Goal: Entertainment & Leisure: Browse casually

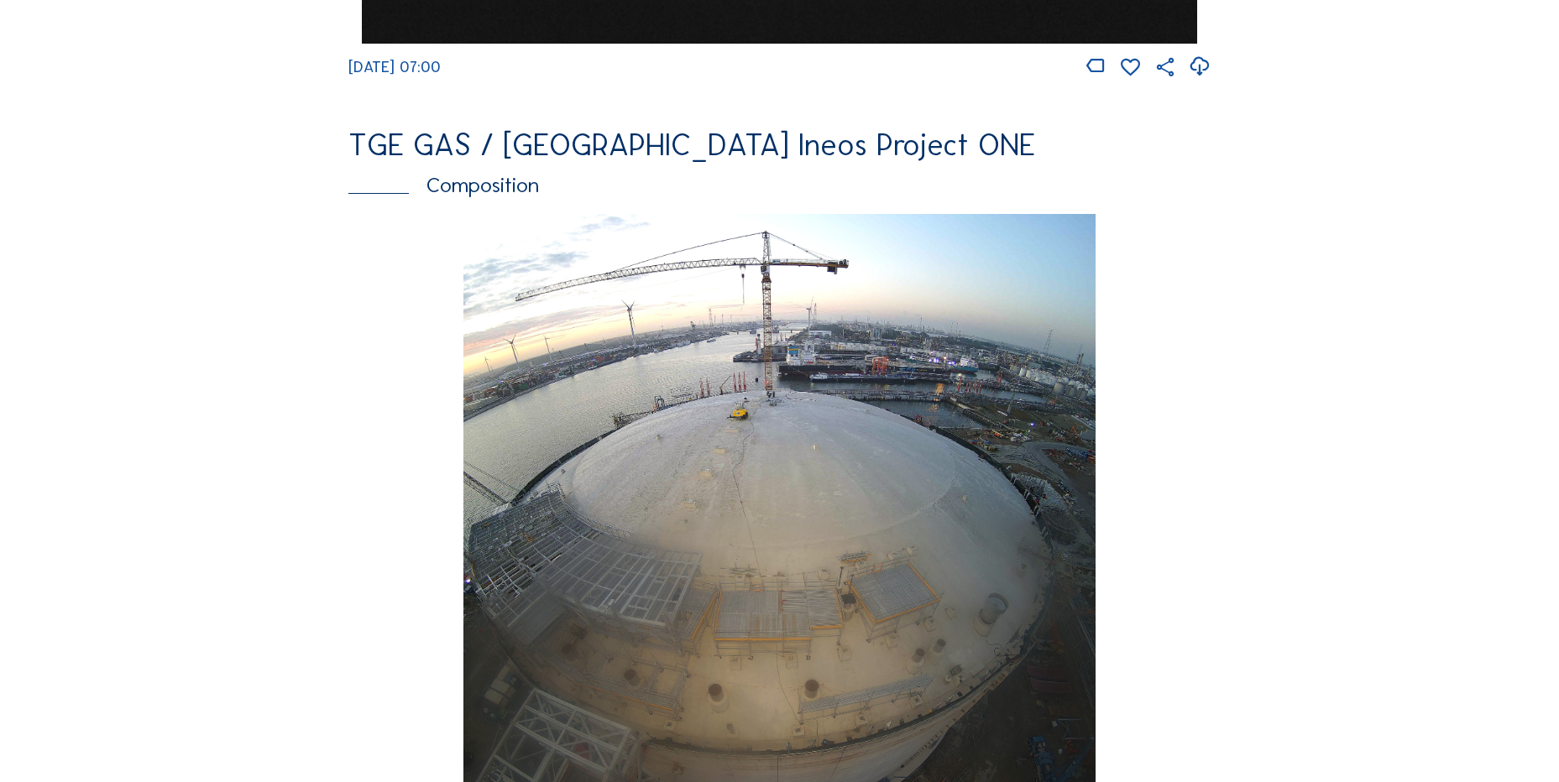
scroll to position [2267, 0]
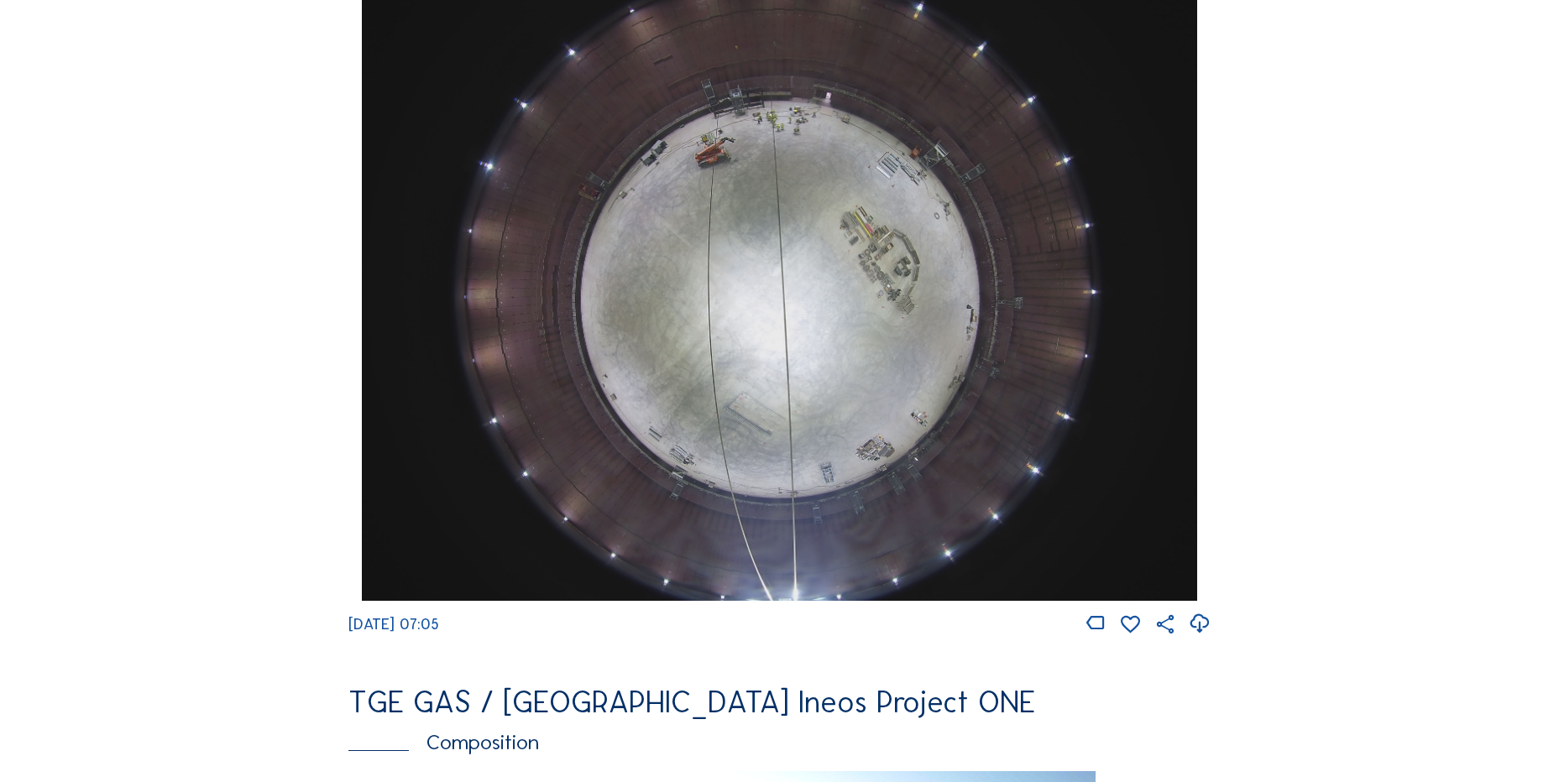
scroll to position [1511, 0]
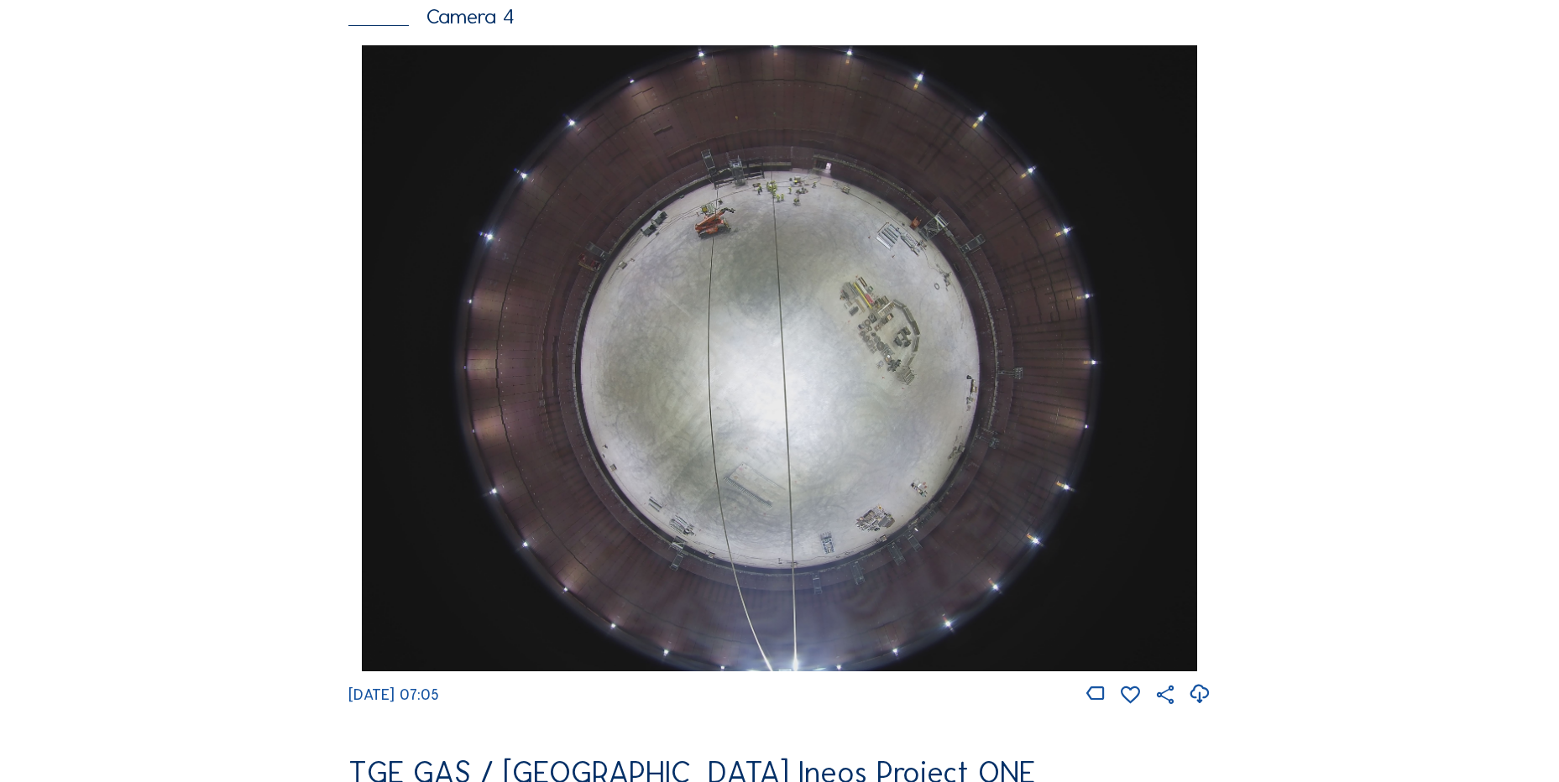
click at [1209, 696] on icon at bounding box center [1199, 695] width 23 height 28
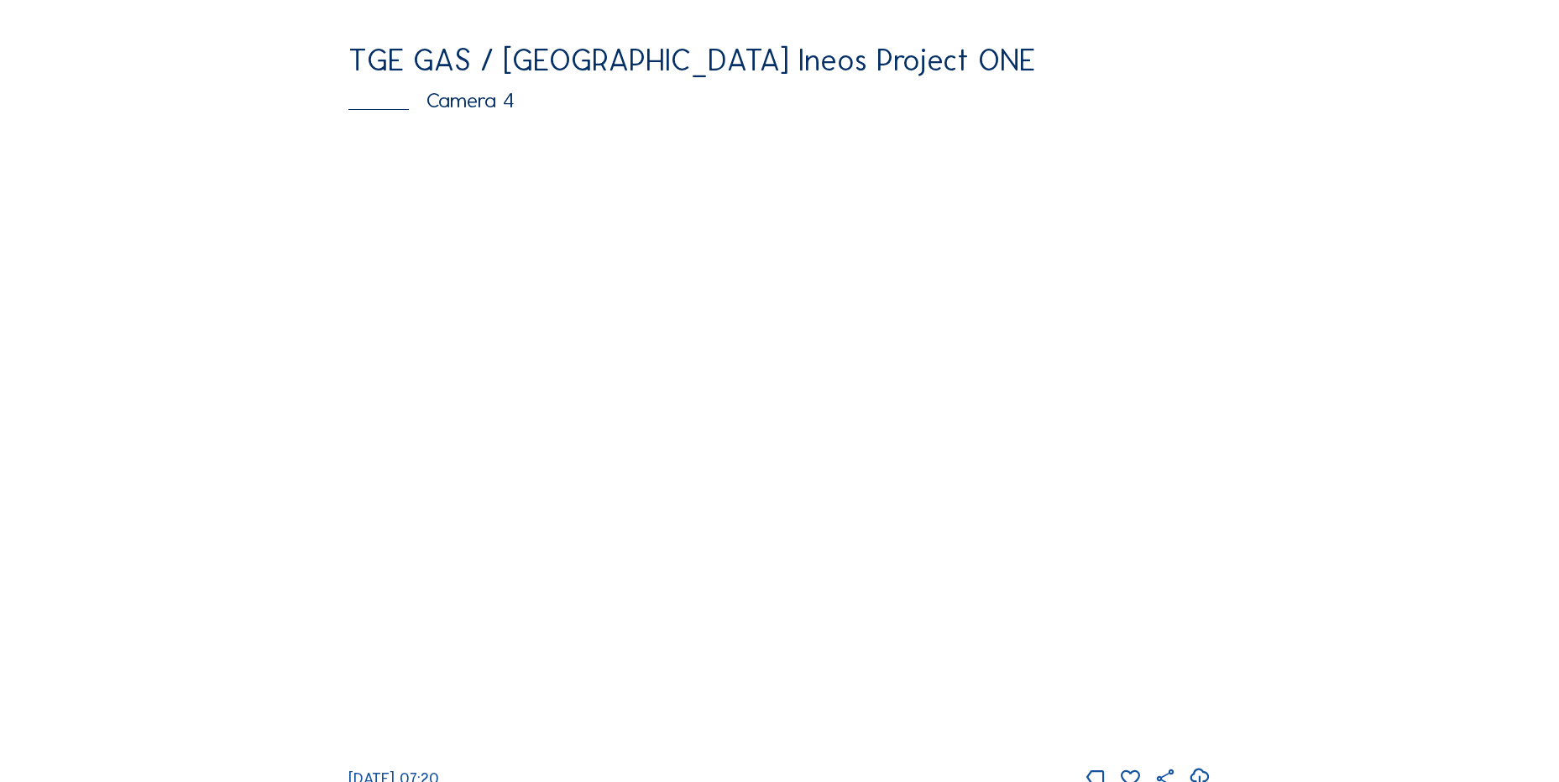
scroll to position [1763, 0]
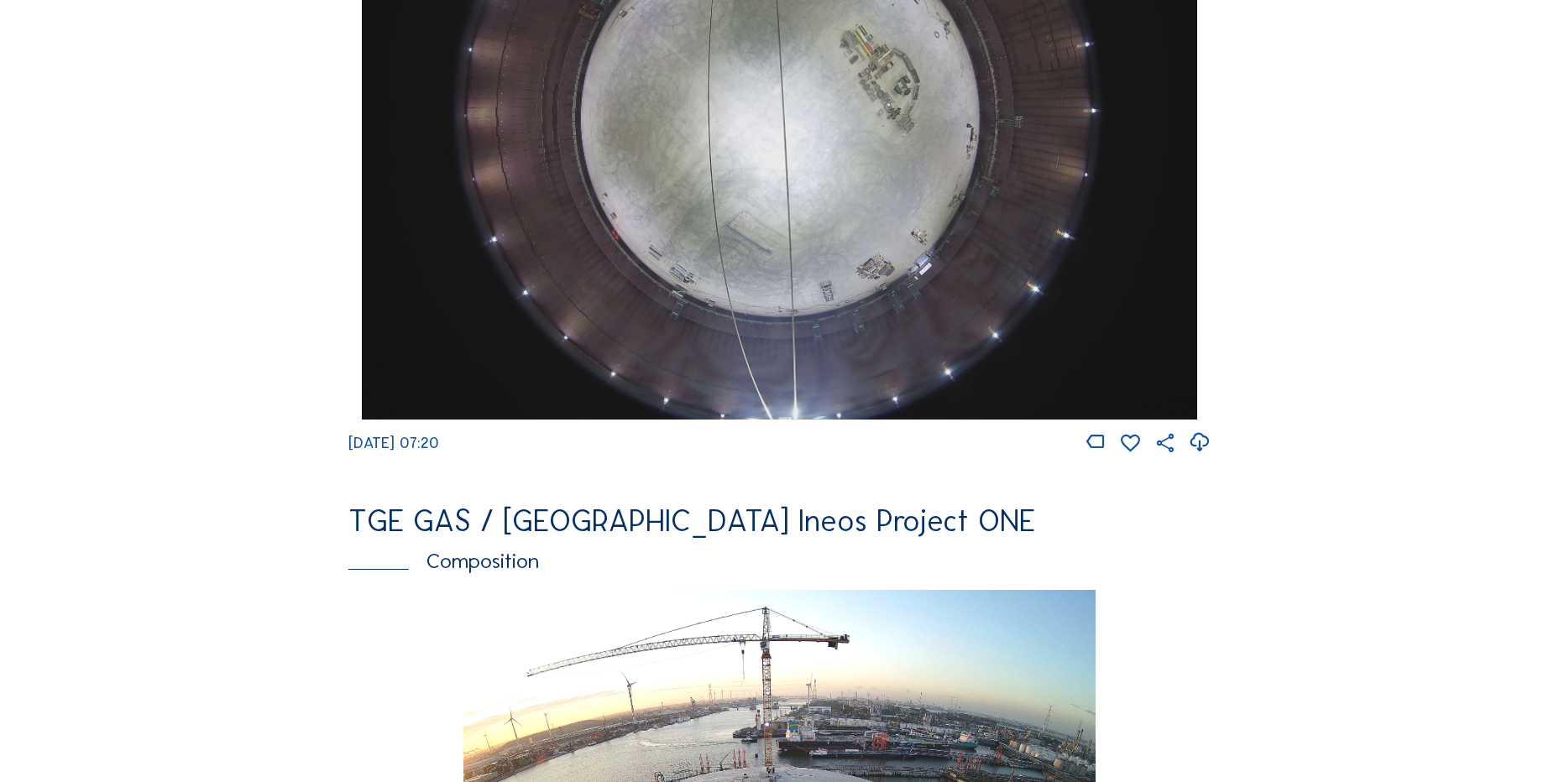
click at [1205, 455] on icon at bounding box center [1199, 443] width 23 height 28
click at [393, 266] on img at bounding box center [779, 106] width 834 height 626
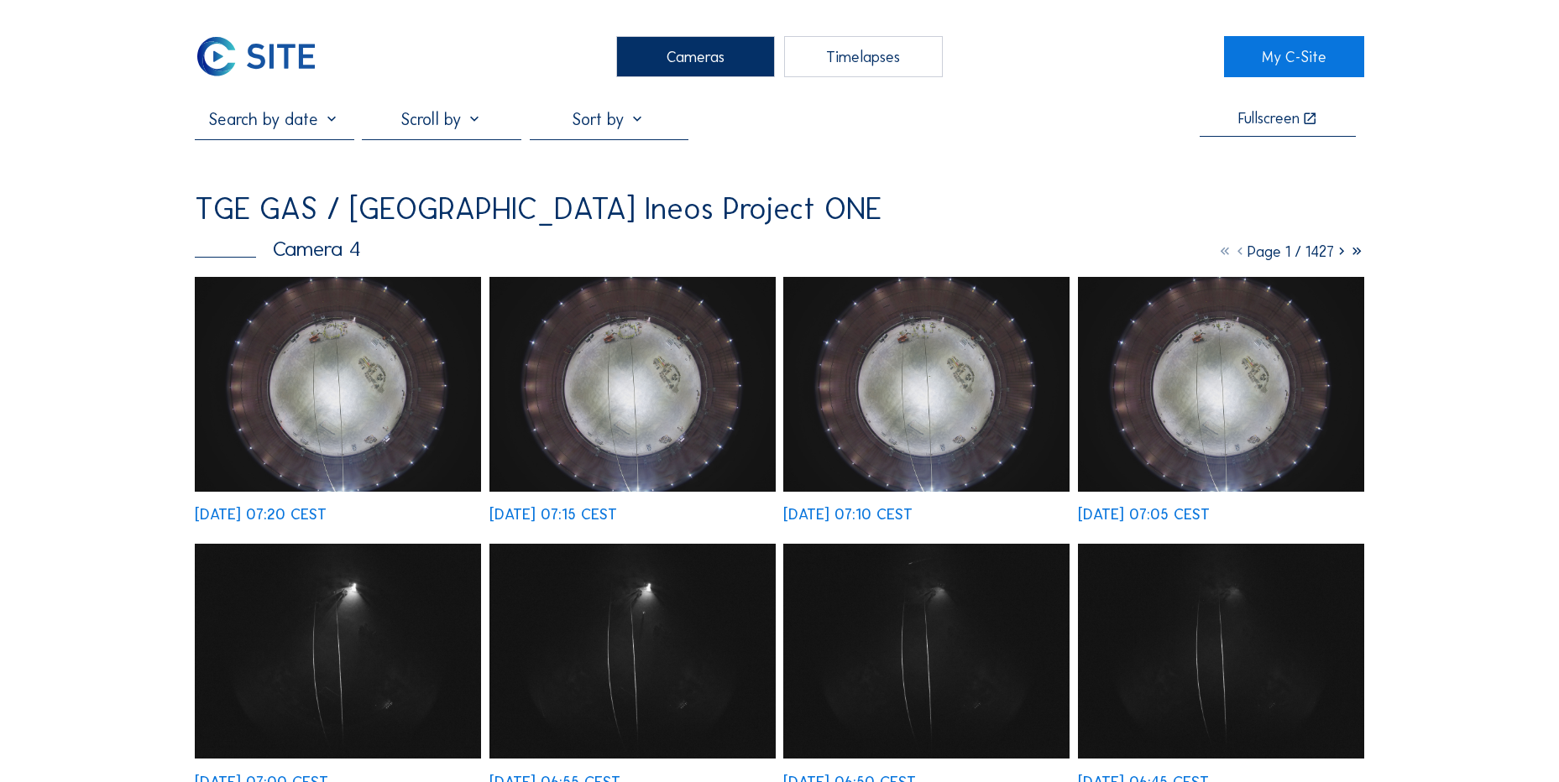
click at [257, 46] on img at bounding box center [256, 56] width 123 height 41
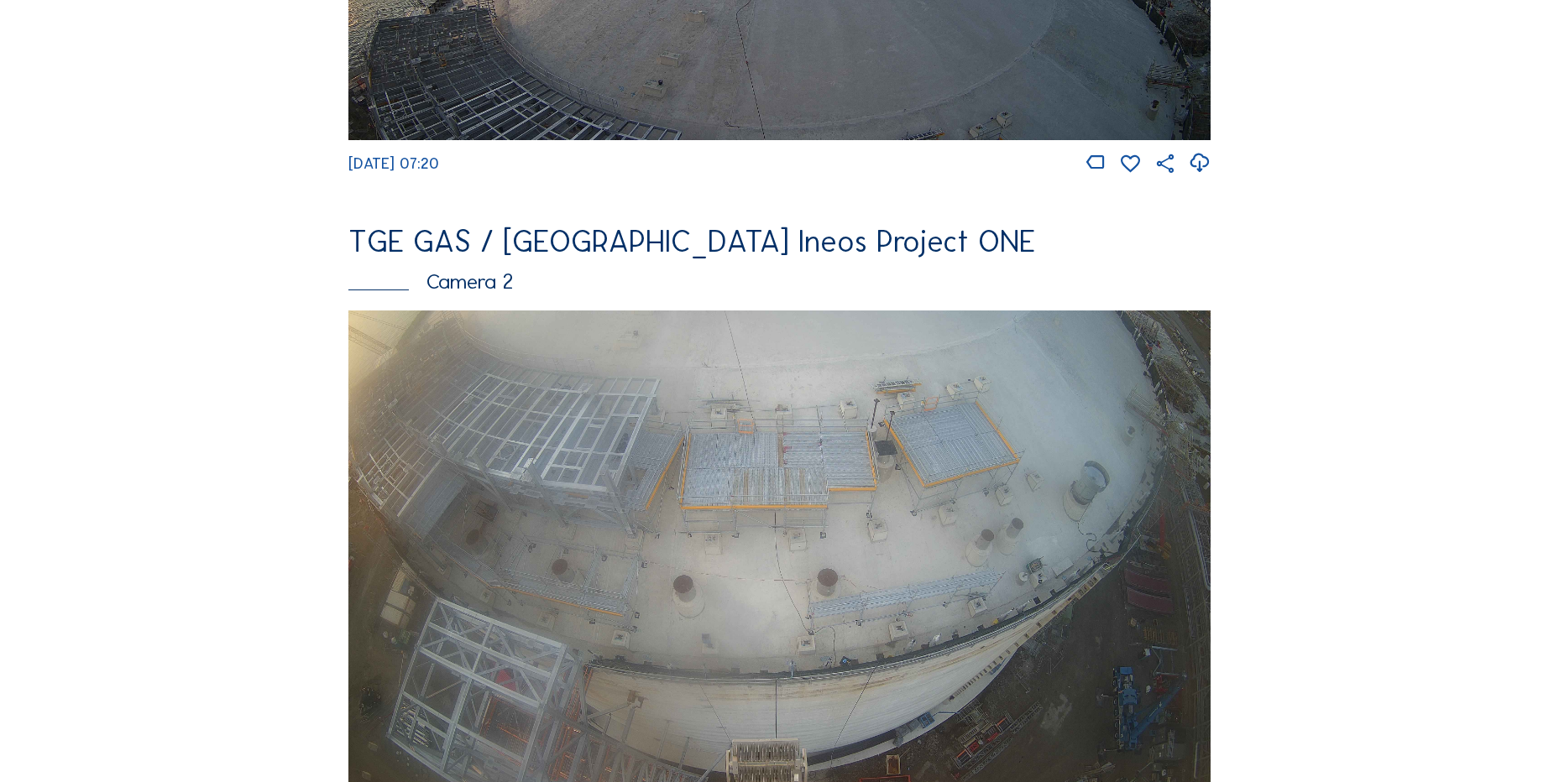
scroll to position [672, 0]
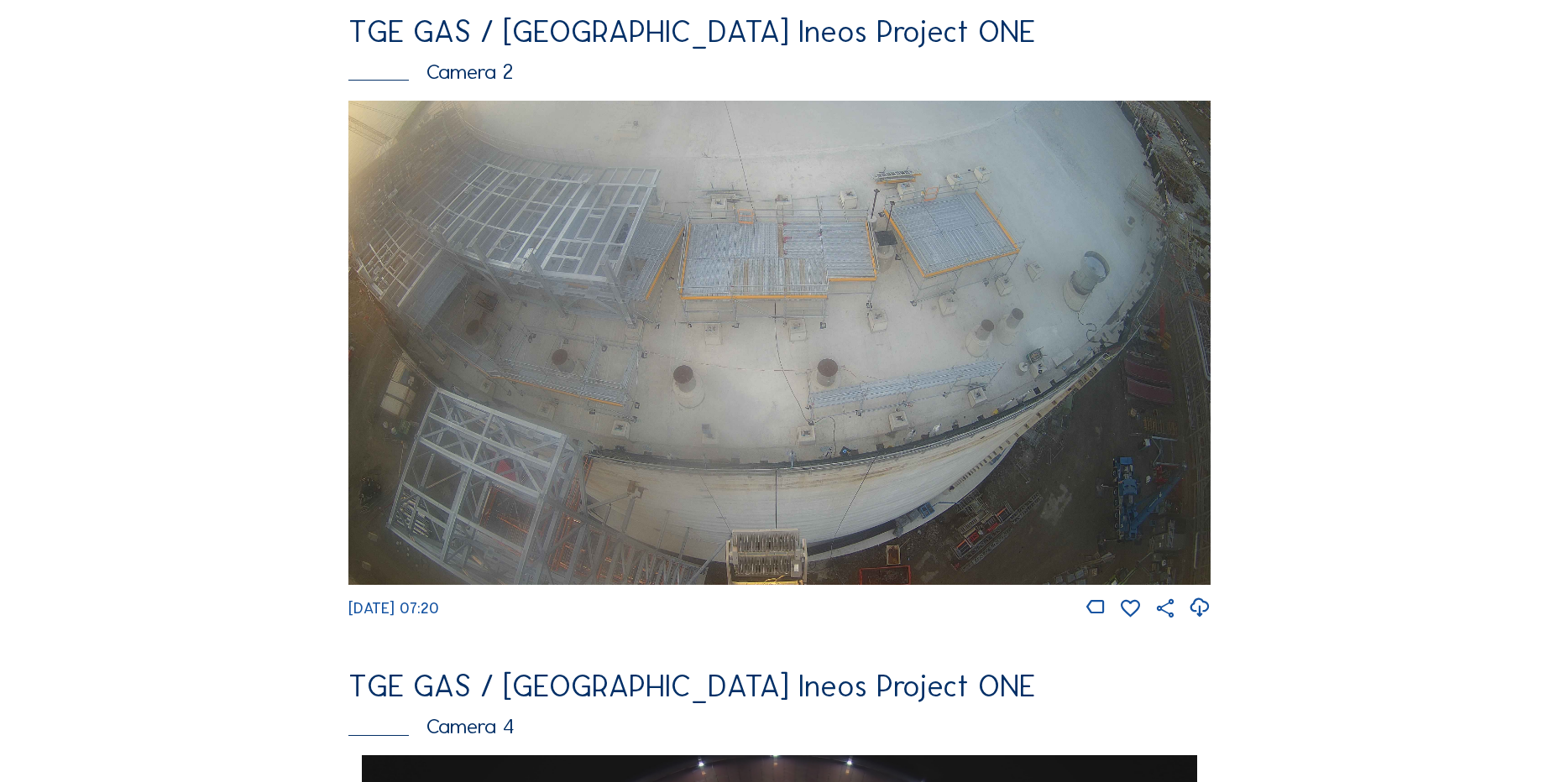
scroll to position [1091, 0]
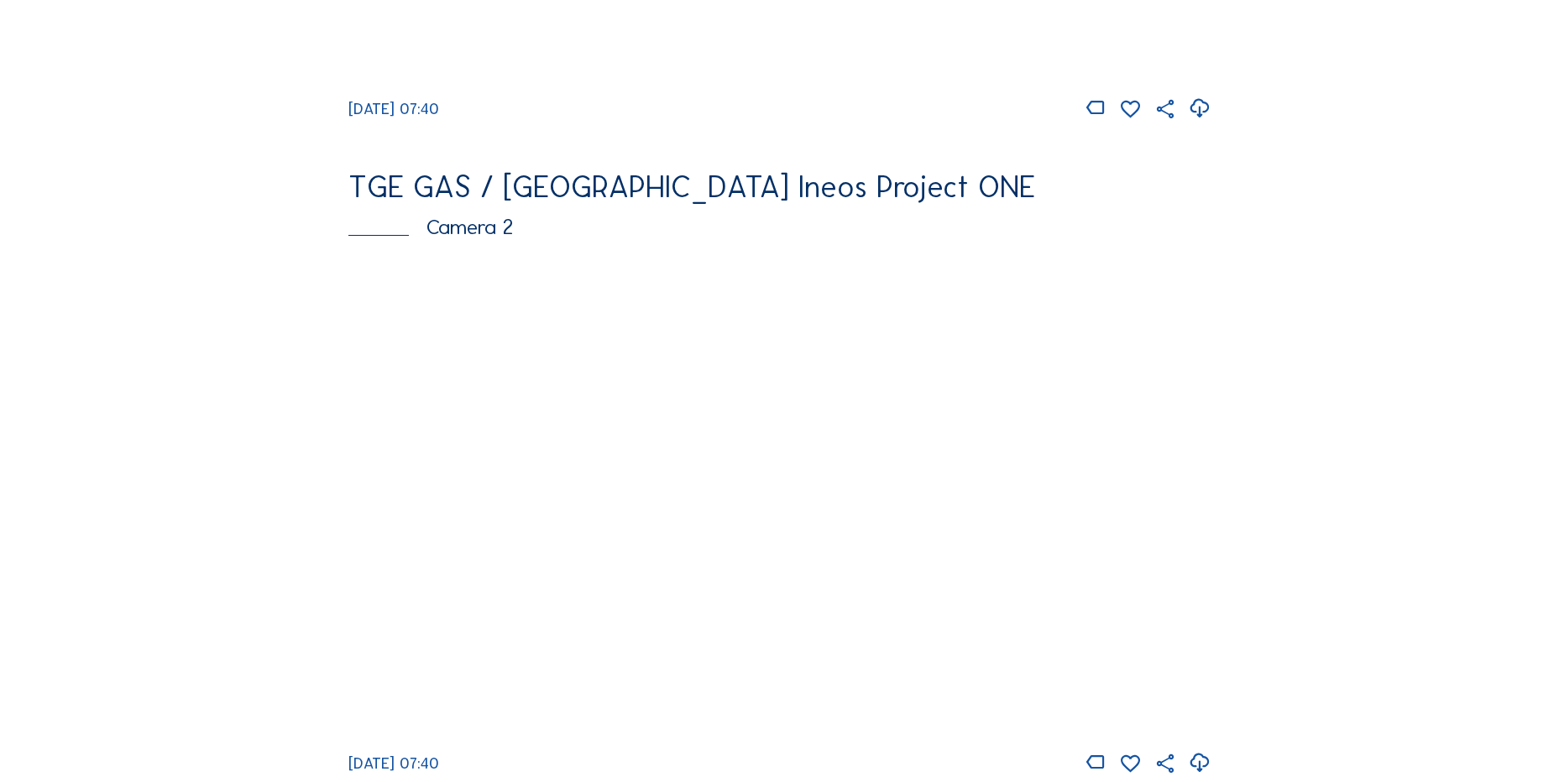
scroll to position [548, 0]
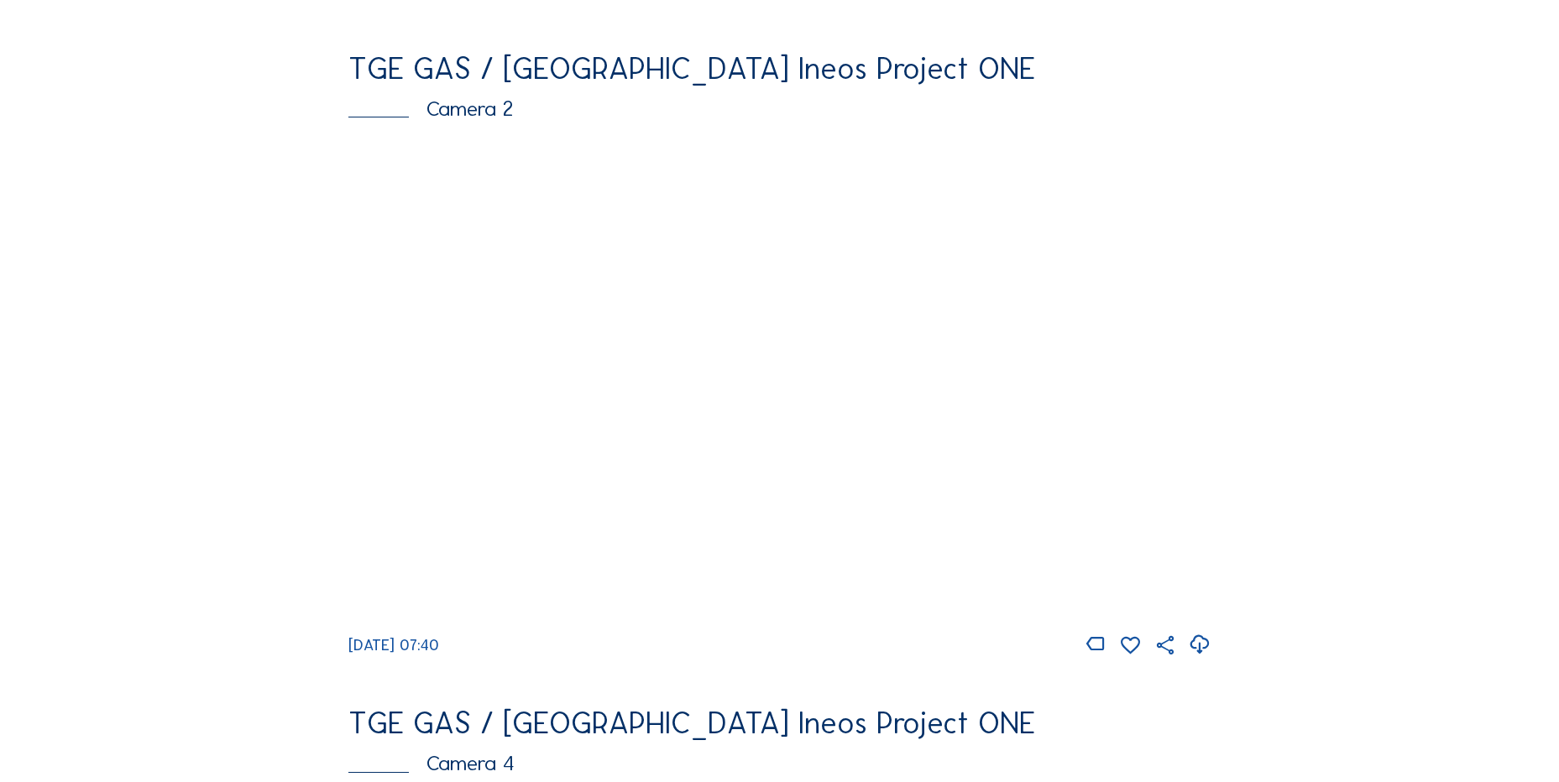
scroll to position [1007, 0]
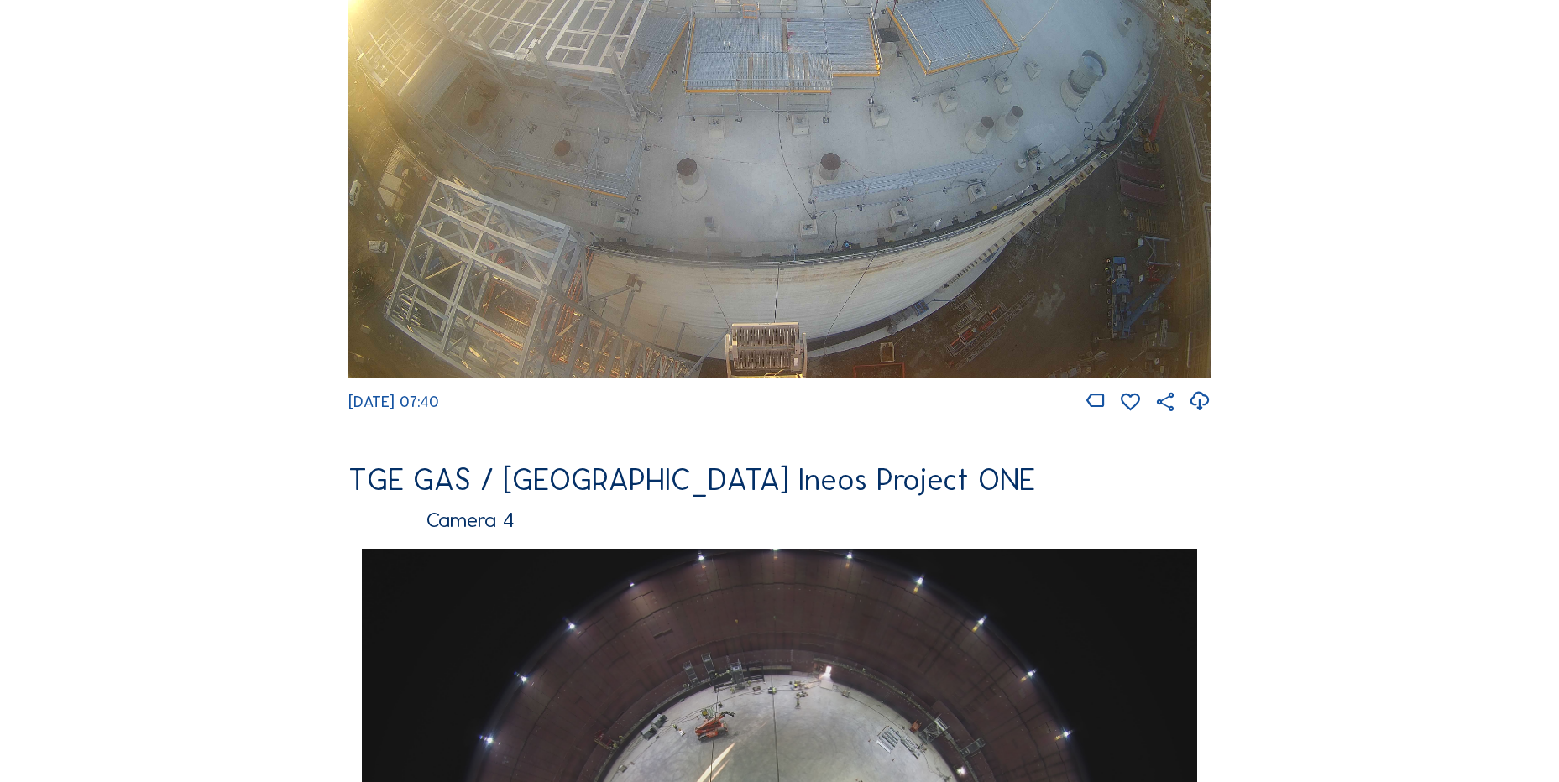
click at [202, 275] on div "Feed Photo Show Map Search Fullscreen TGE GAS / Antwerpen Ineos Project ONE Cam…" at bounding box center [779, 554] width 1169 height 2905
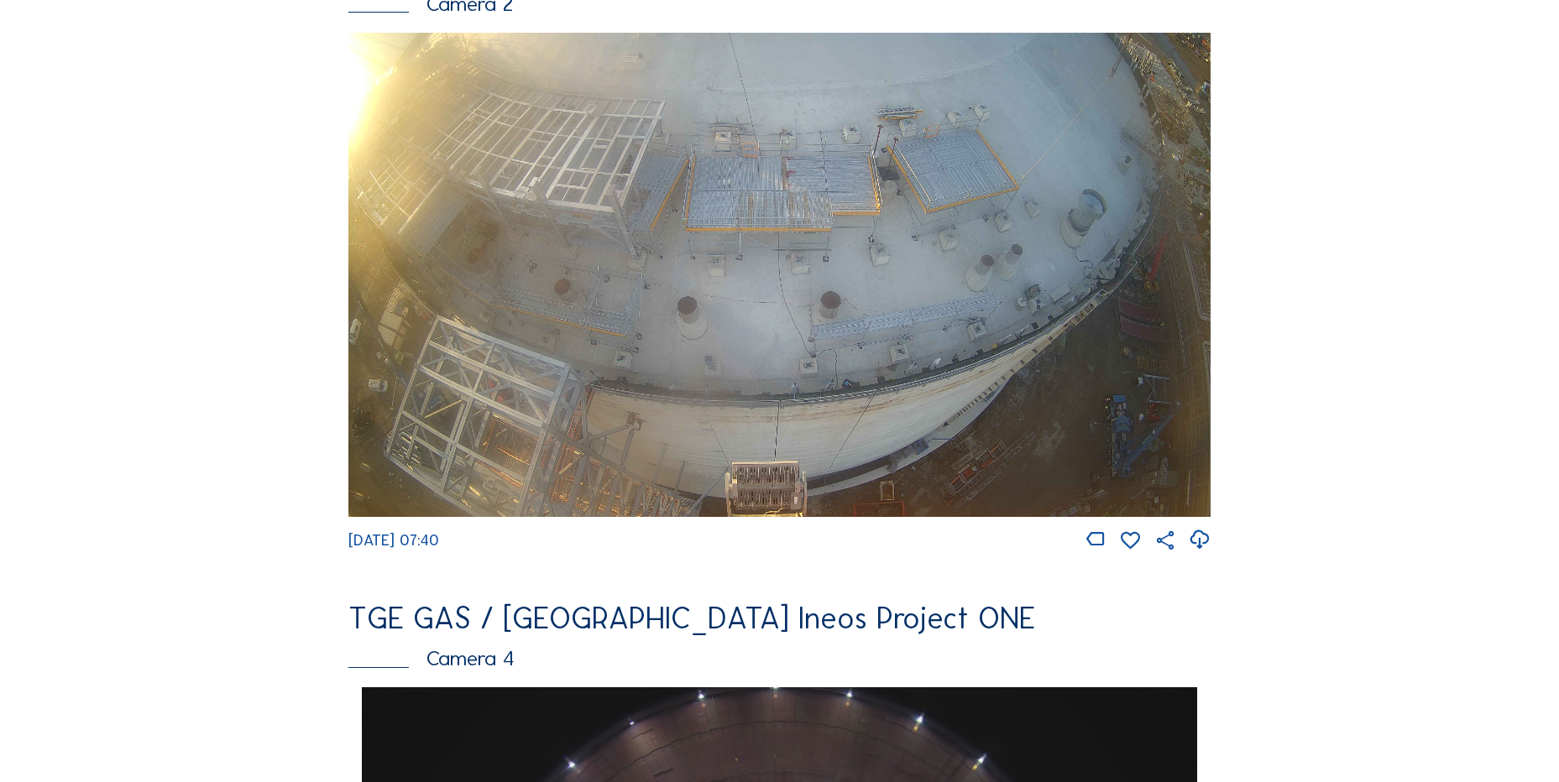
scroll to position [672, 0]
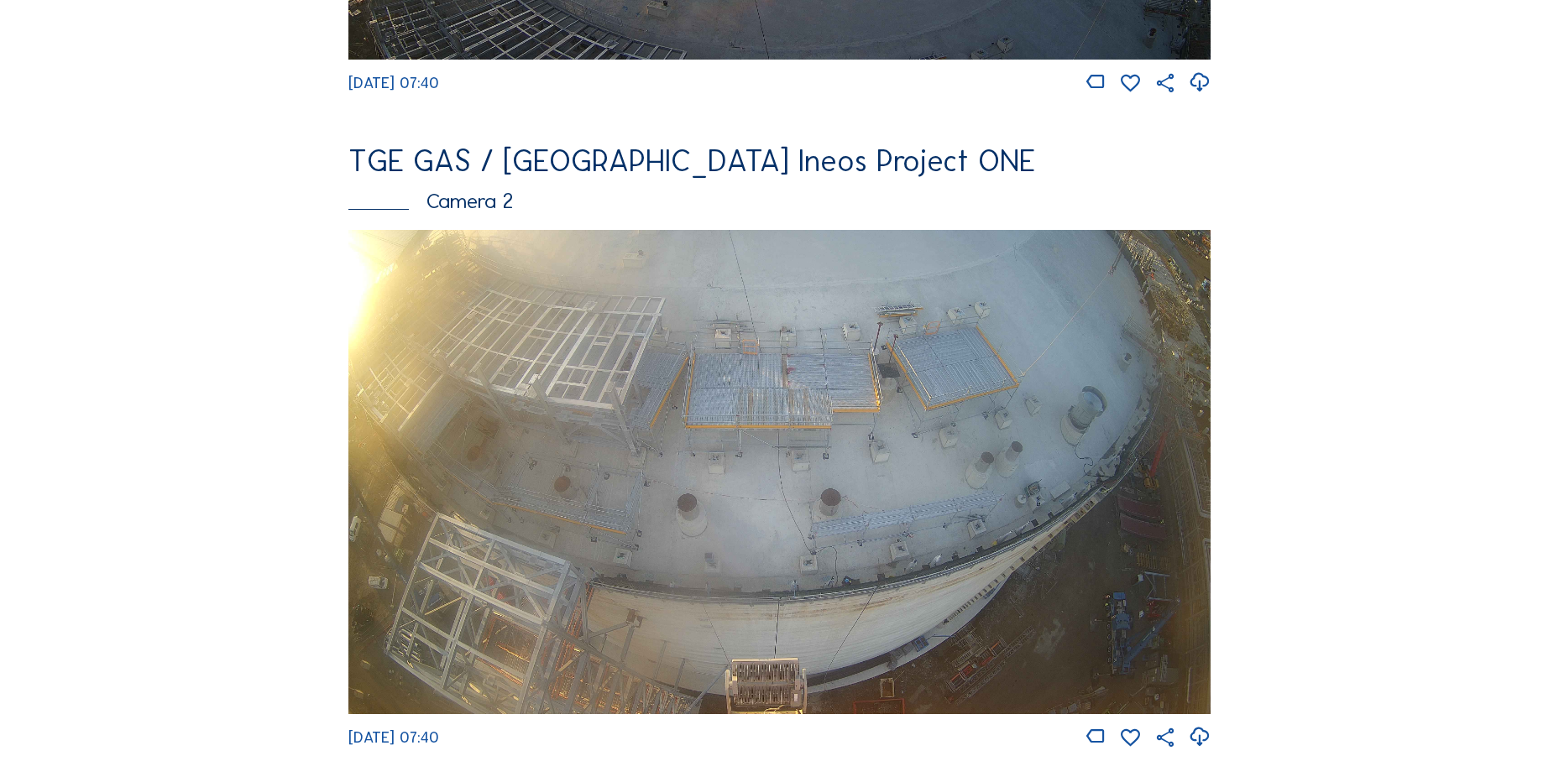
drag, startPoint x: 301, startPoint y: 253, endPoint x: 257, endPoint y: 348, distance: 104.4
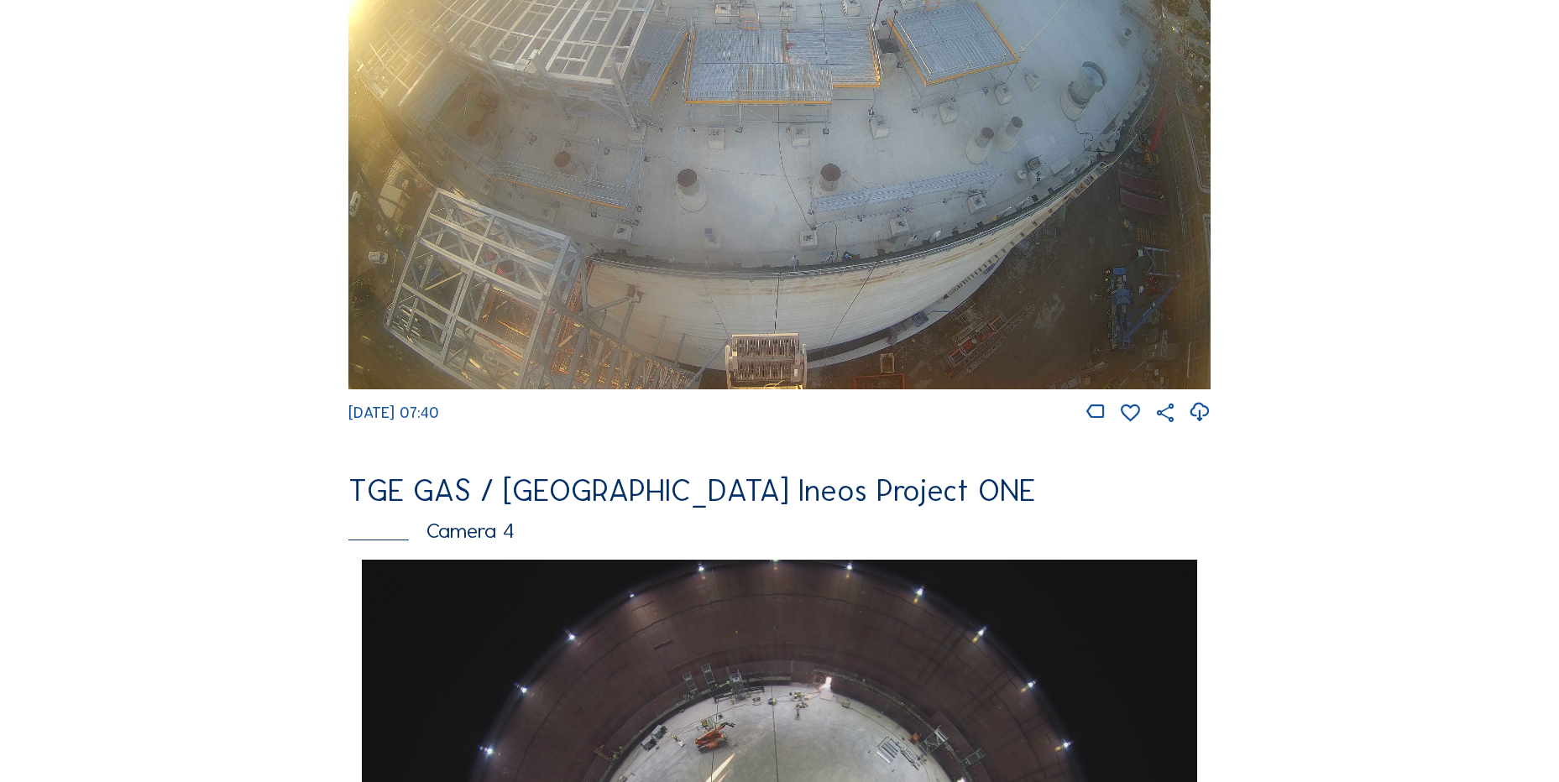
scroll to position [1007, 0]
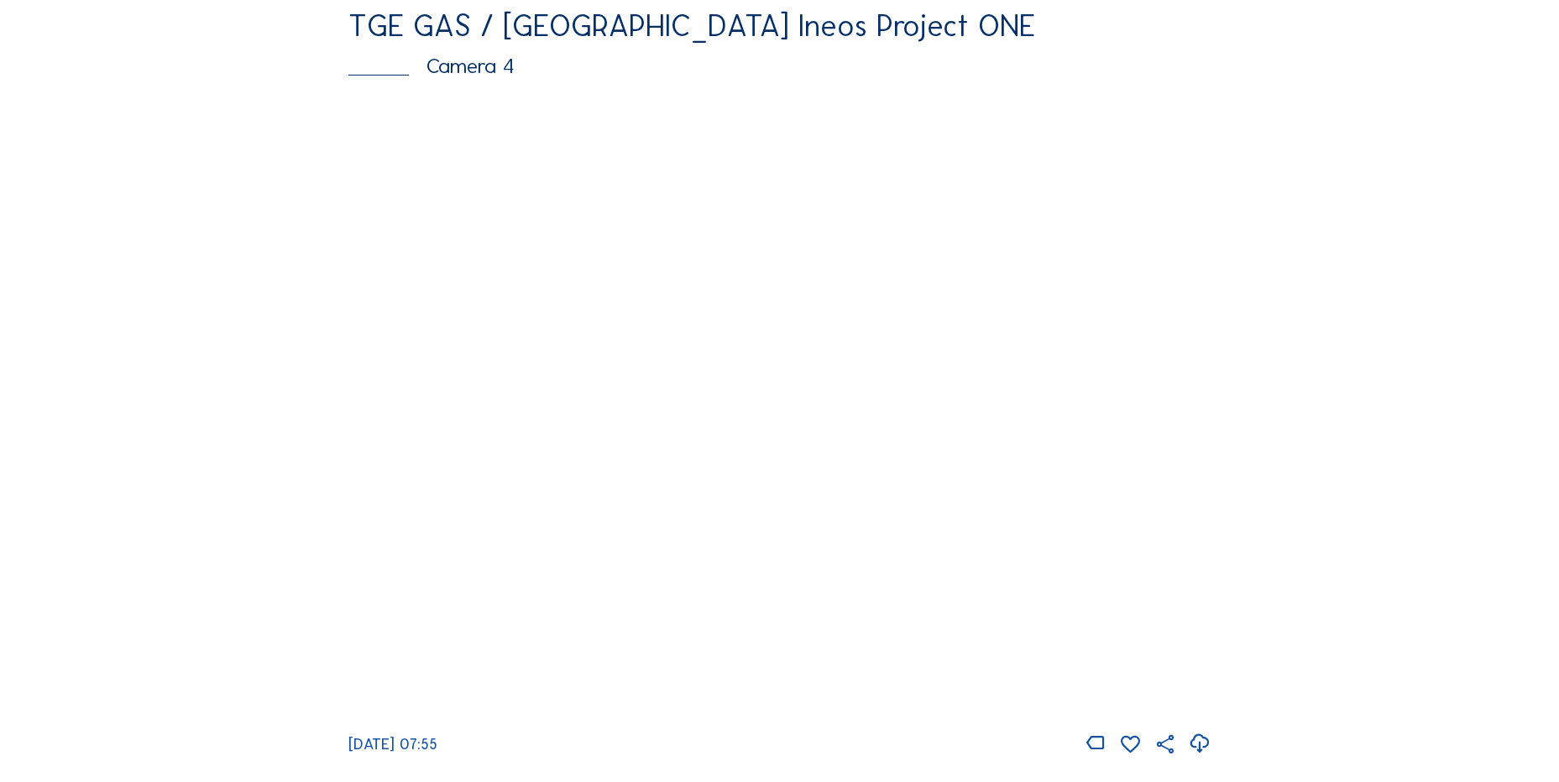
scroll to position [1511, 0]
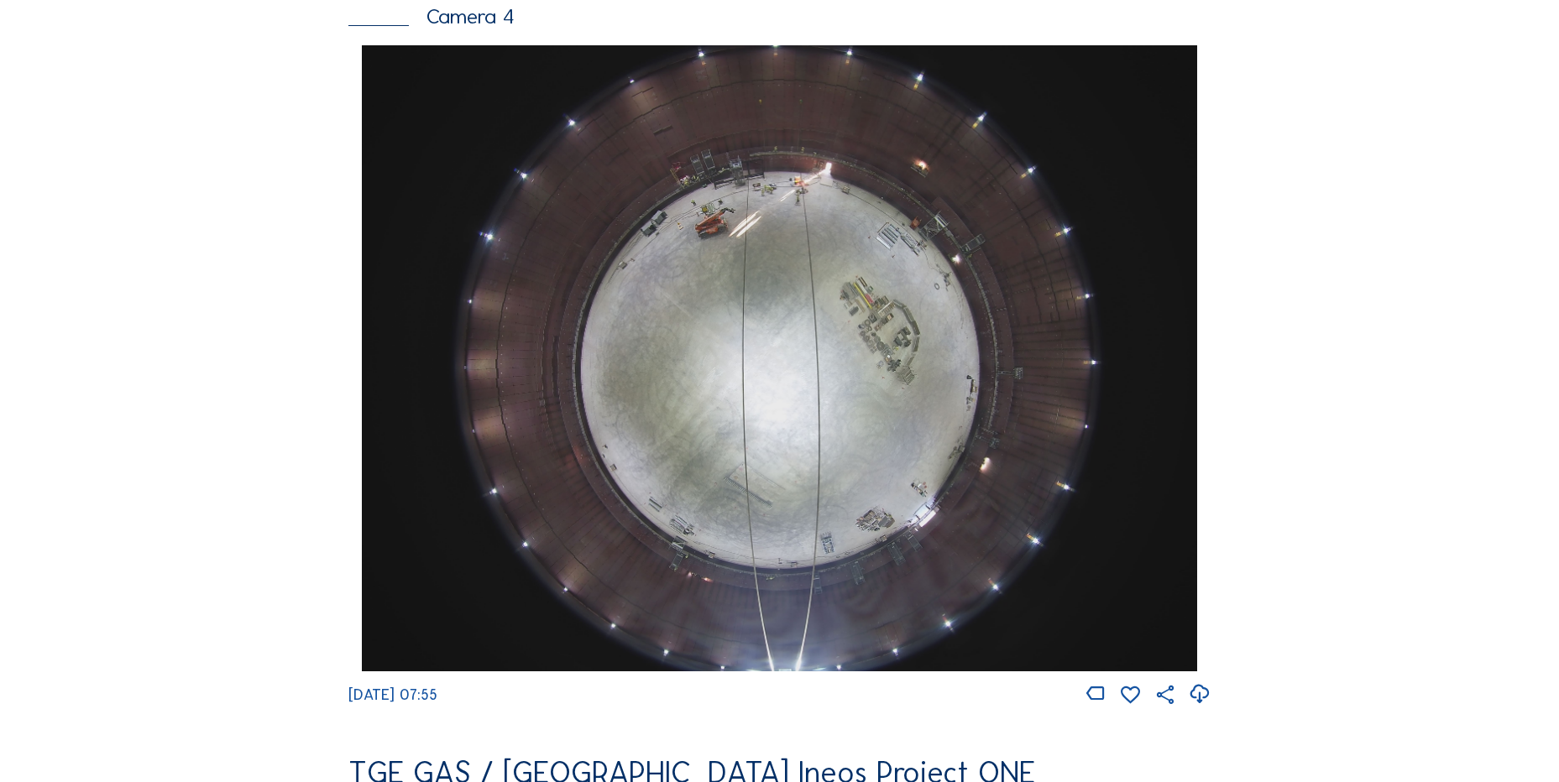
click at [1195, 709] on icon at bounding box center [1199, 695] width 23 height 28
click at [258, 367] on div "Feed Photo Show Map Search Fullscreen TGE GAS / [GEOGRAPHIC_DATA] Ineos Project…" at bounding box center [779, 50] width 1169 height 2905
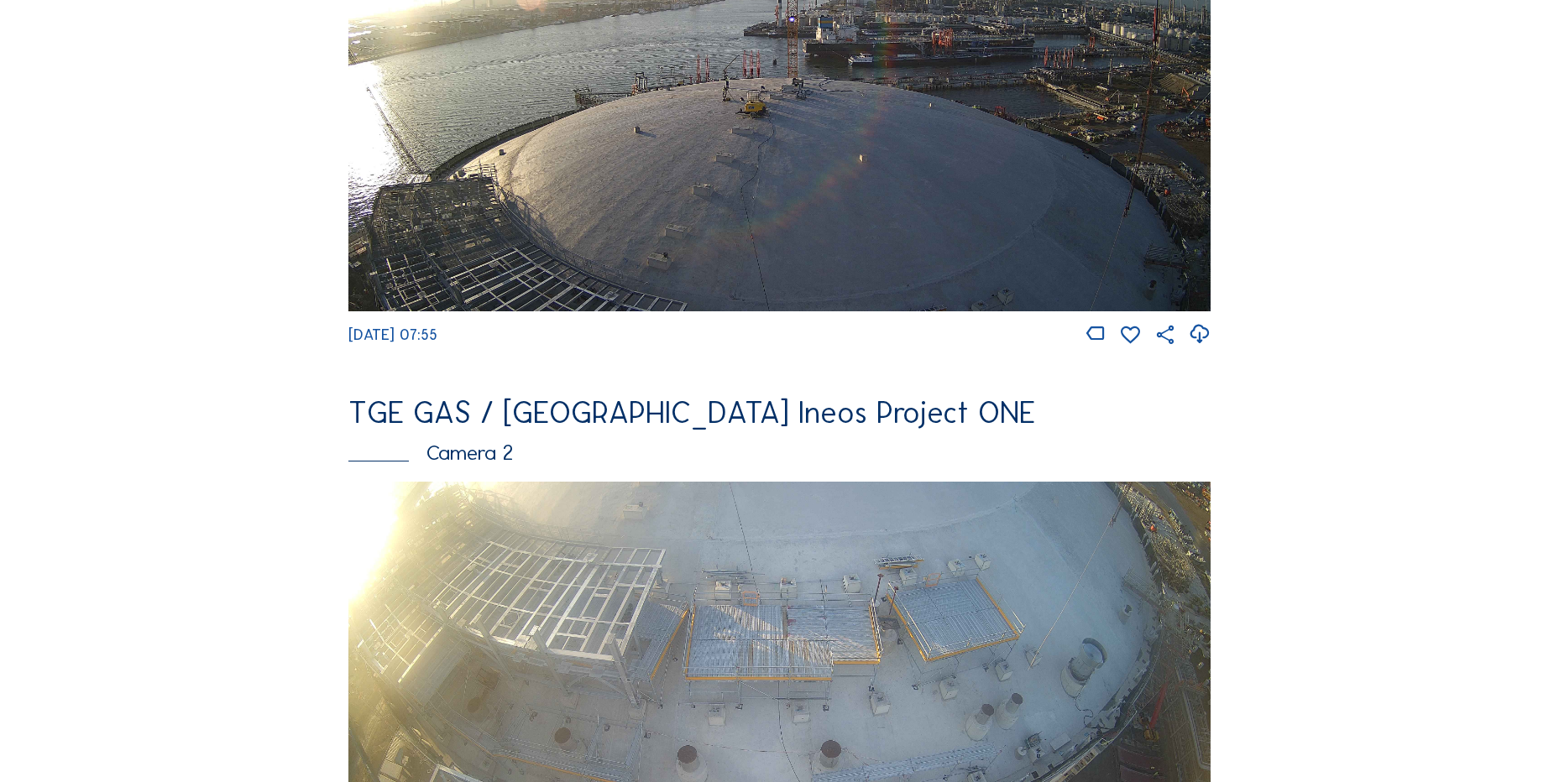
scroll to position [252, 0]
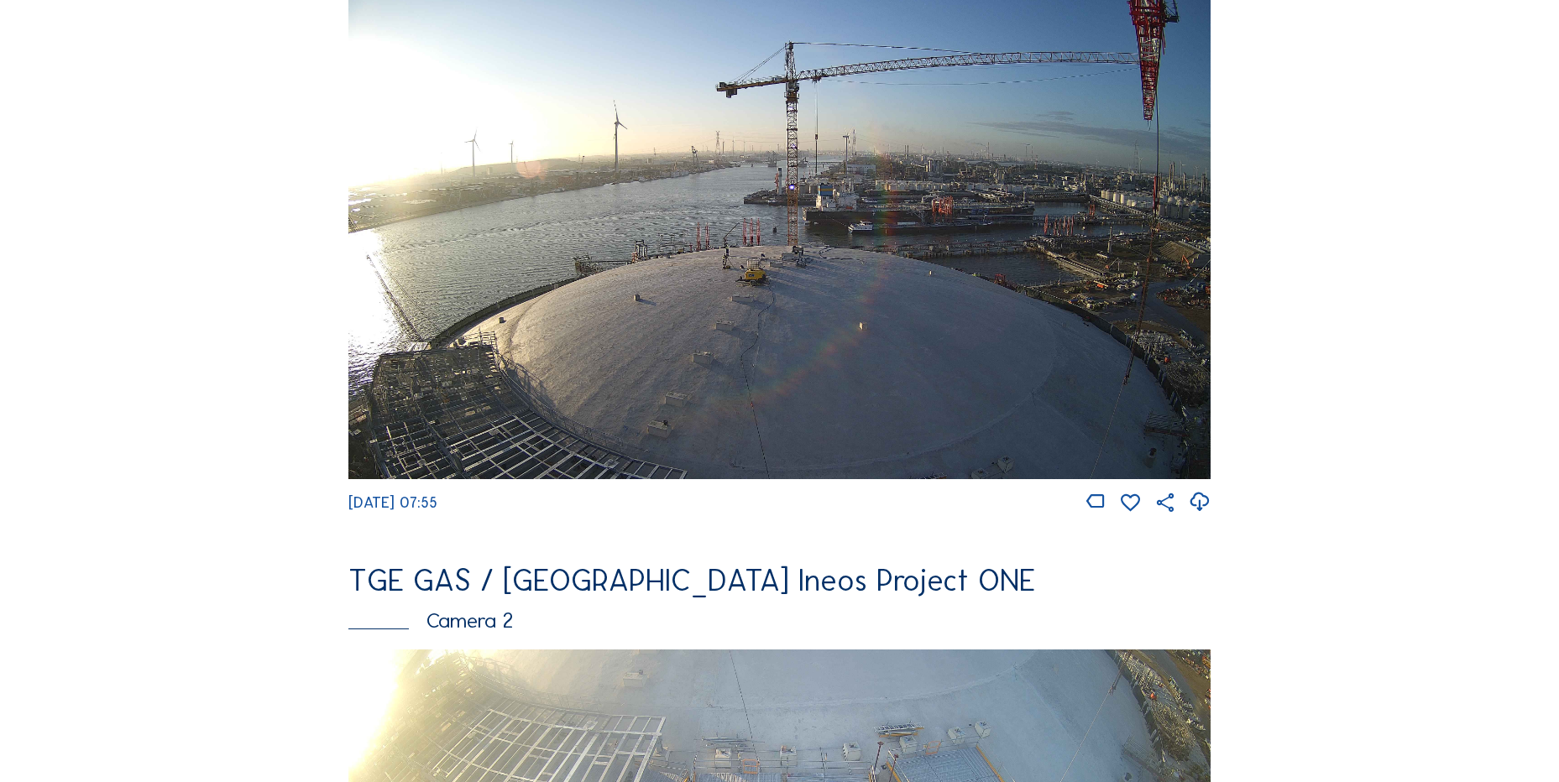
click at [1207, 500] on icon at bounding box center [1199, 503] width 23 height 28
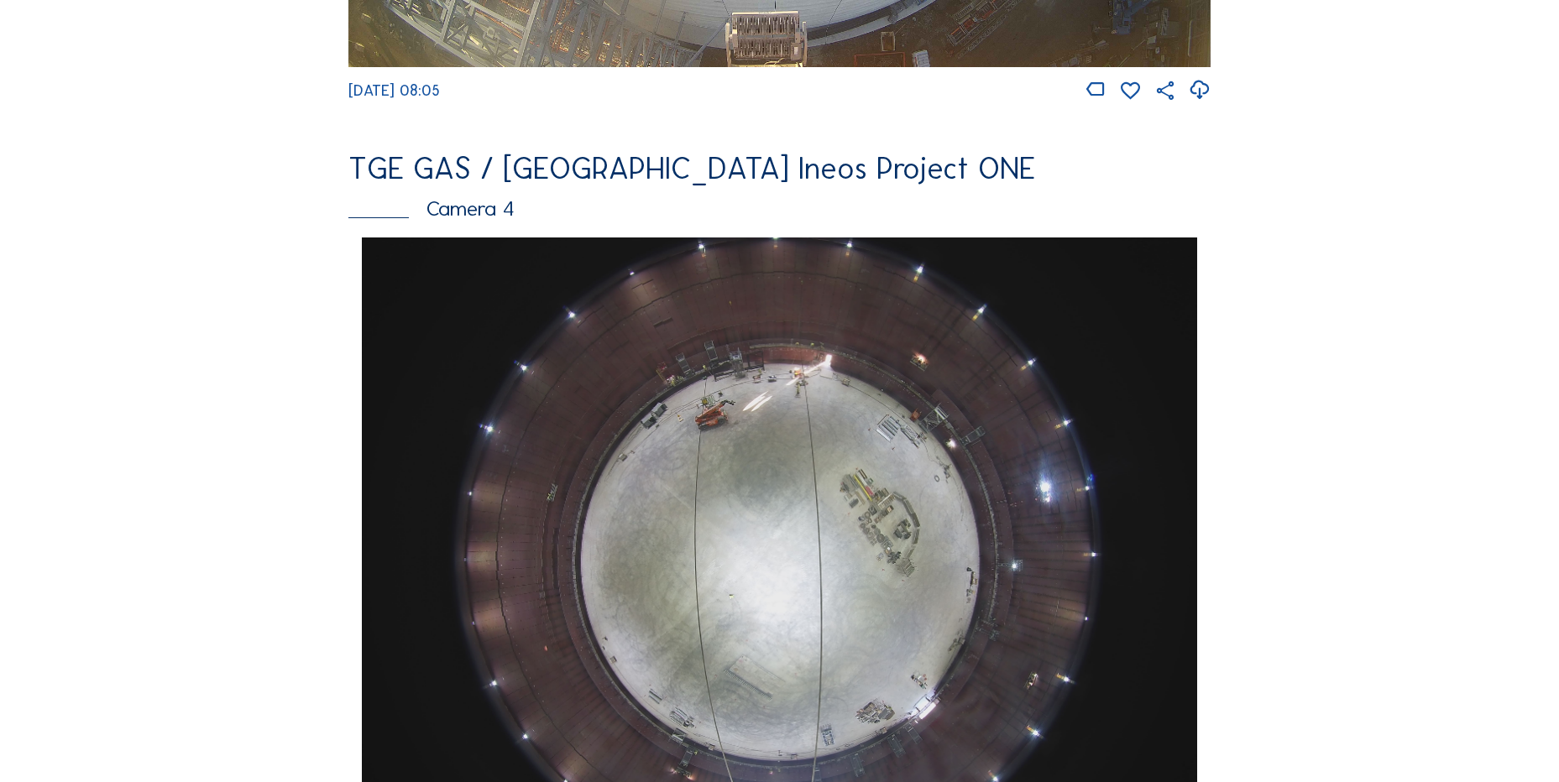
scroll to position [1427, 0]
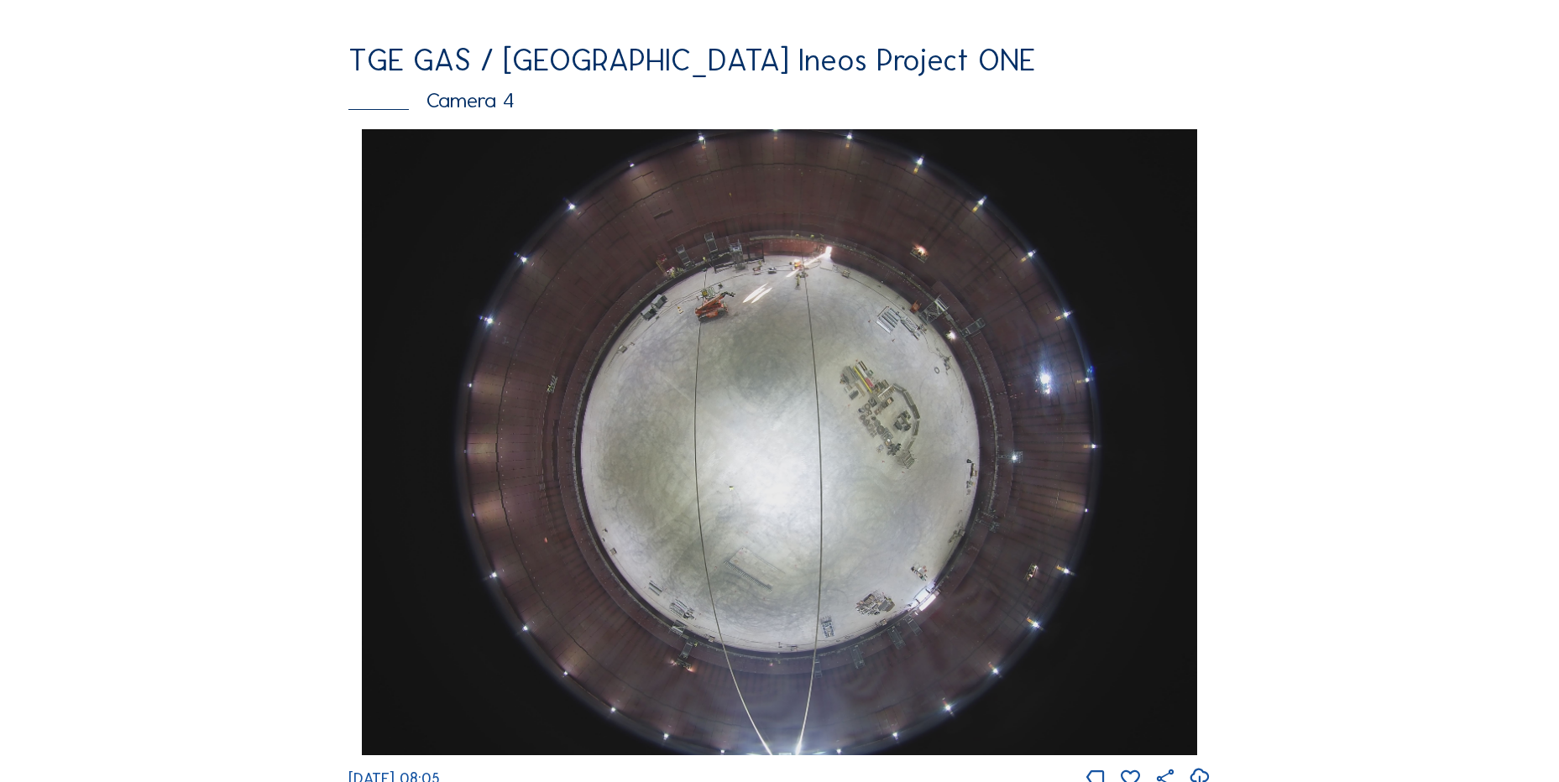
drag, startPoint x: 305, startPoint y: 478, endPoint x: 313, endPoint y: 441, distance: 37.9
click at [305, 478] on div "Feed Photo Show Map Search Fullscreen TGE GAS / [GEOGRAPHIC_DATA] Ineos Project…" at bounding box center [779, 134] width 1169 height 2905
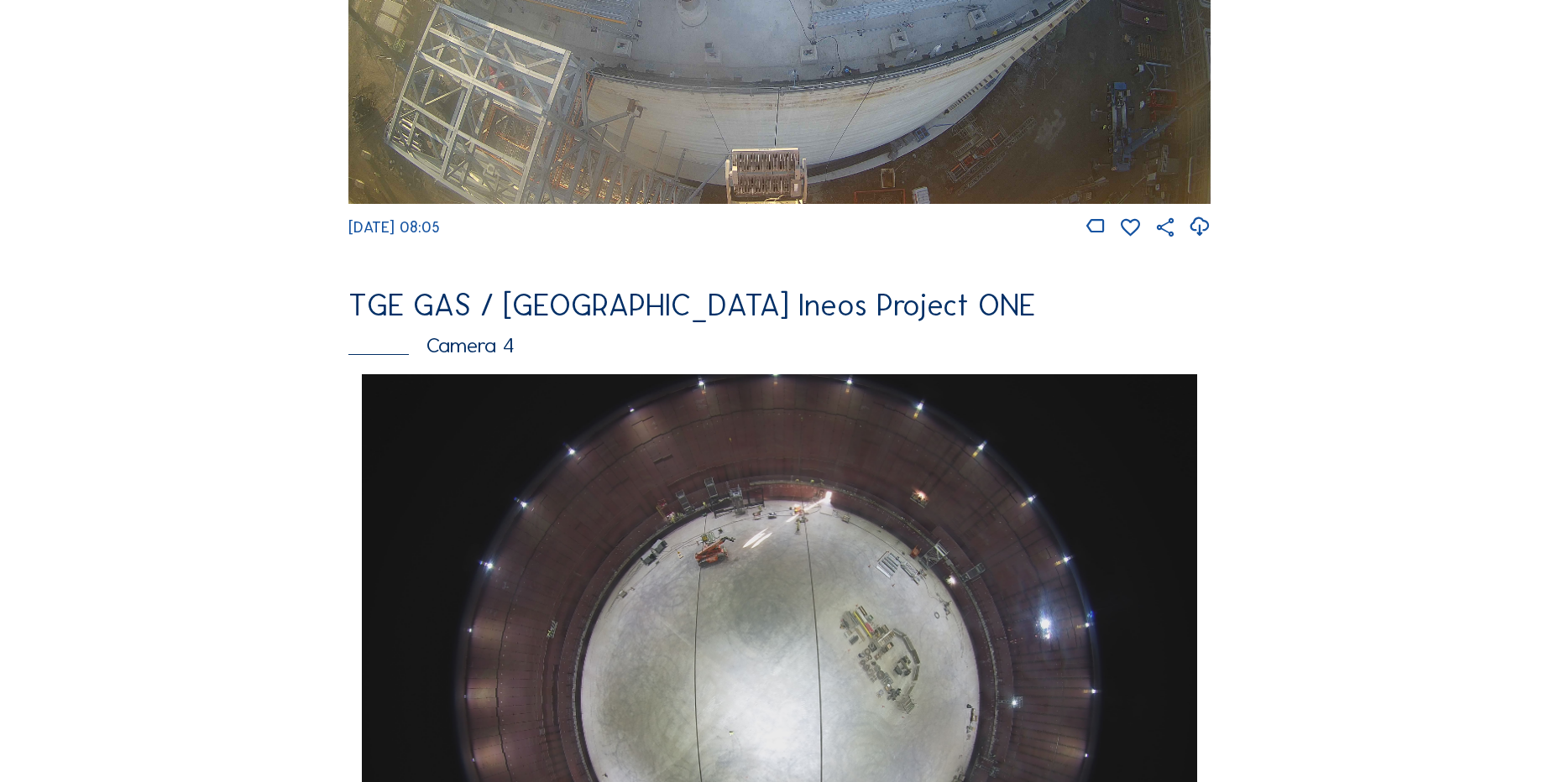
scroll to position [1175, 0]
